Goal: Information Seeking & Learning: Learn about a topic

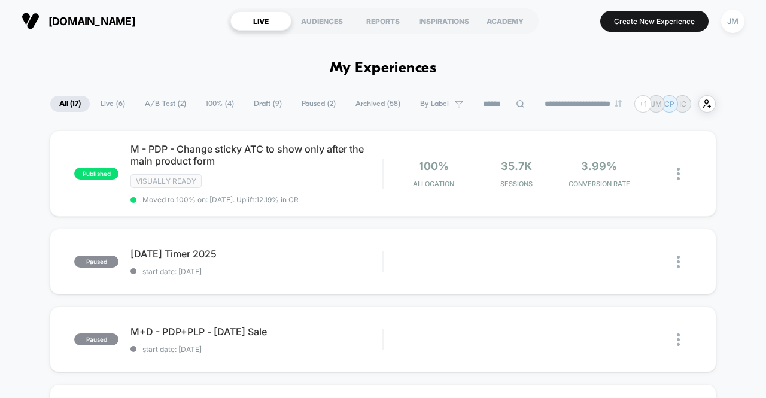
click at [163, 105] on span "A/B Test ( 2 )" at bounding box center [165, 104] width 59 height 16
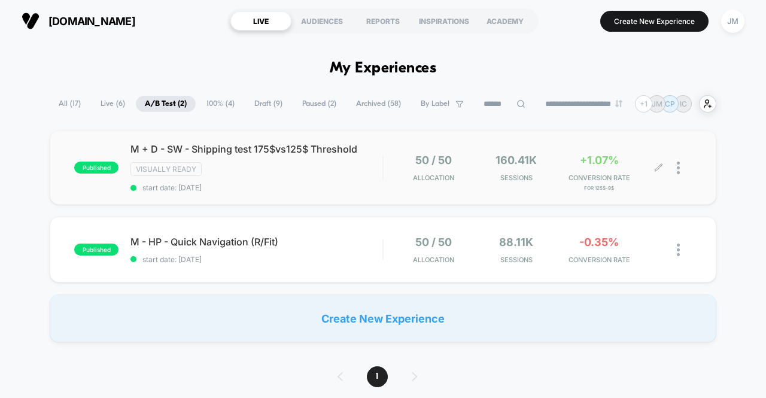
drag, startPoint x: 612, startPoint y: 155, endPoint x: 587, endPoint y: 156, distance: 25.1
click at [587, 156] on div "+1.07% CONVERSION RATE for 125$-9$" at bounding box center [598, 168] width 77 height 28
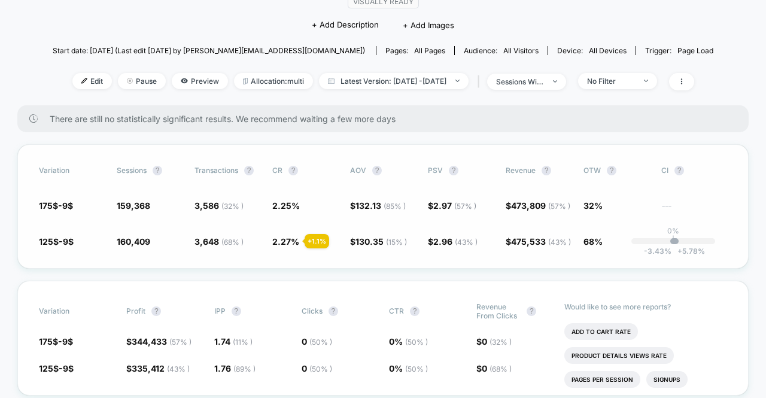
scroll to position [60, 0]
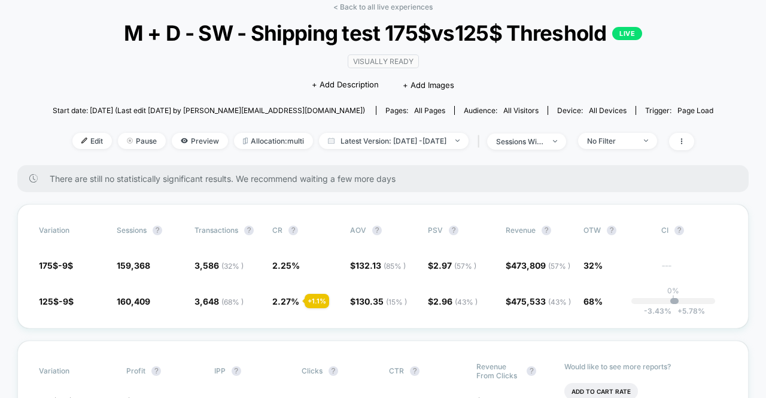
click at [703, 83] on div "< Back to all live experiences M + D - SW - Shipping test 175$vs125$ Threshold …" at bounding box center [383, 83] width 660 height 163
